Goal: Find specific page/section: Find specific page/section

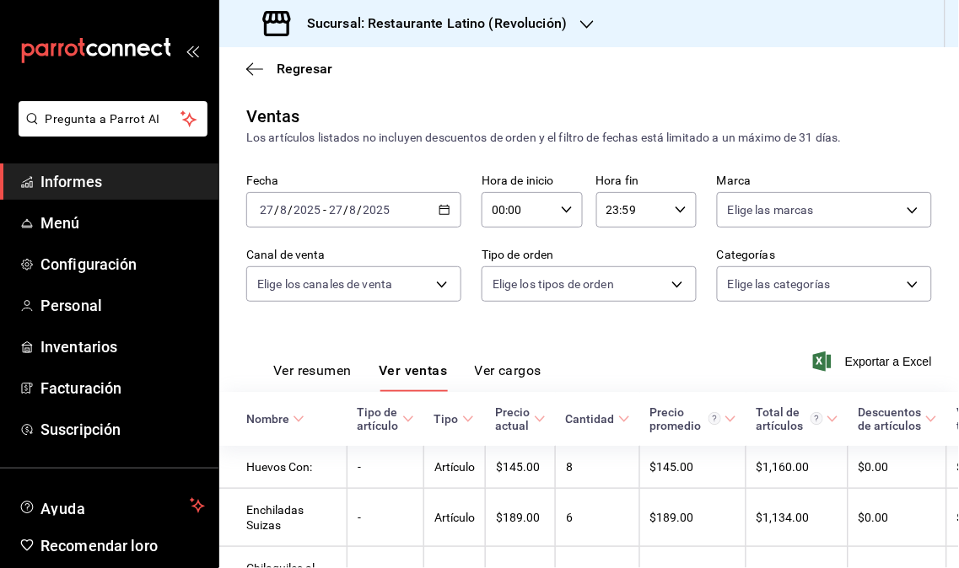
click at [77, 190] on span "Informes" at bounding box center [122, 181] width 164 height 23
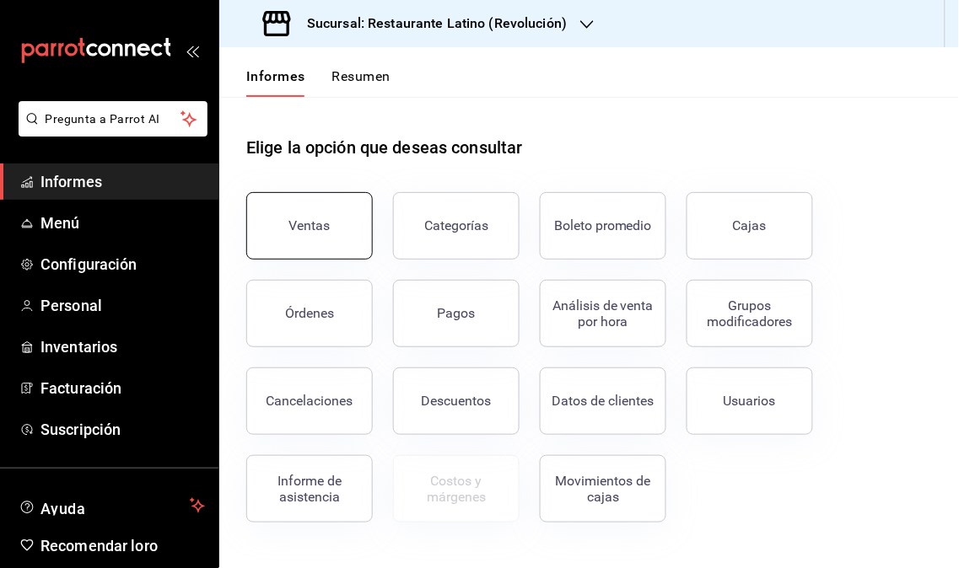
click at [306, 230] on font "Ventas" at bounding box center [309, 226] width 41 height 16
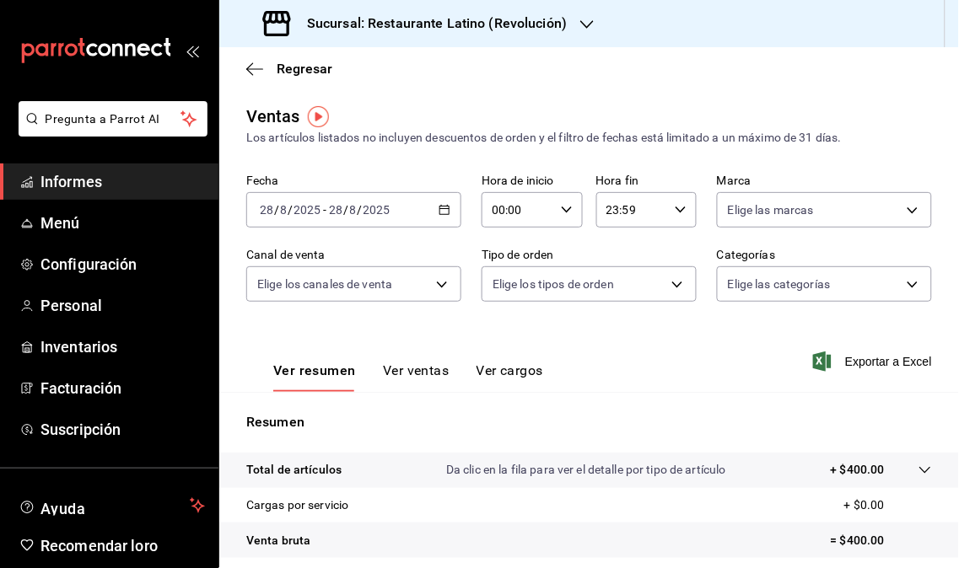
click at [587, 28] on icon "button" at bounding box center [586, 24] width 13 height 13
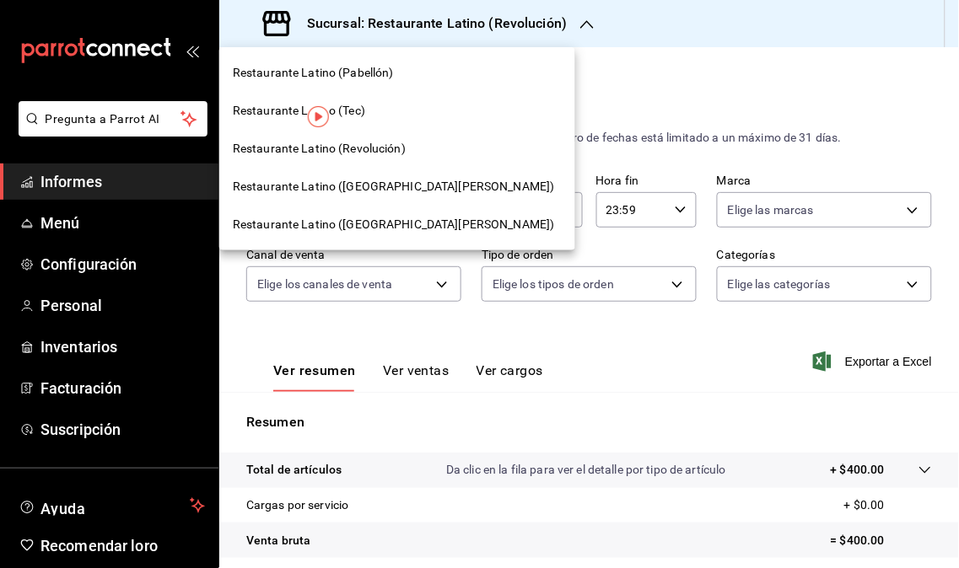
click at [375, 190] on font "Restaurante Latino ([GEOGRAPHIC_DATA][PERSON_NAME])" at bounding box center [394, 186] width 322 height 13
